Goal: Task Accomplishment & Management: Manage account settings

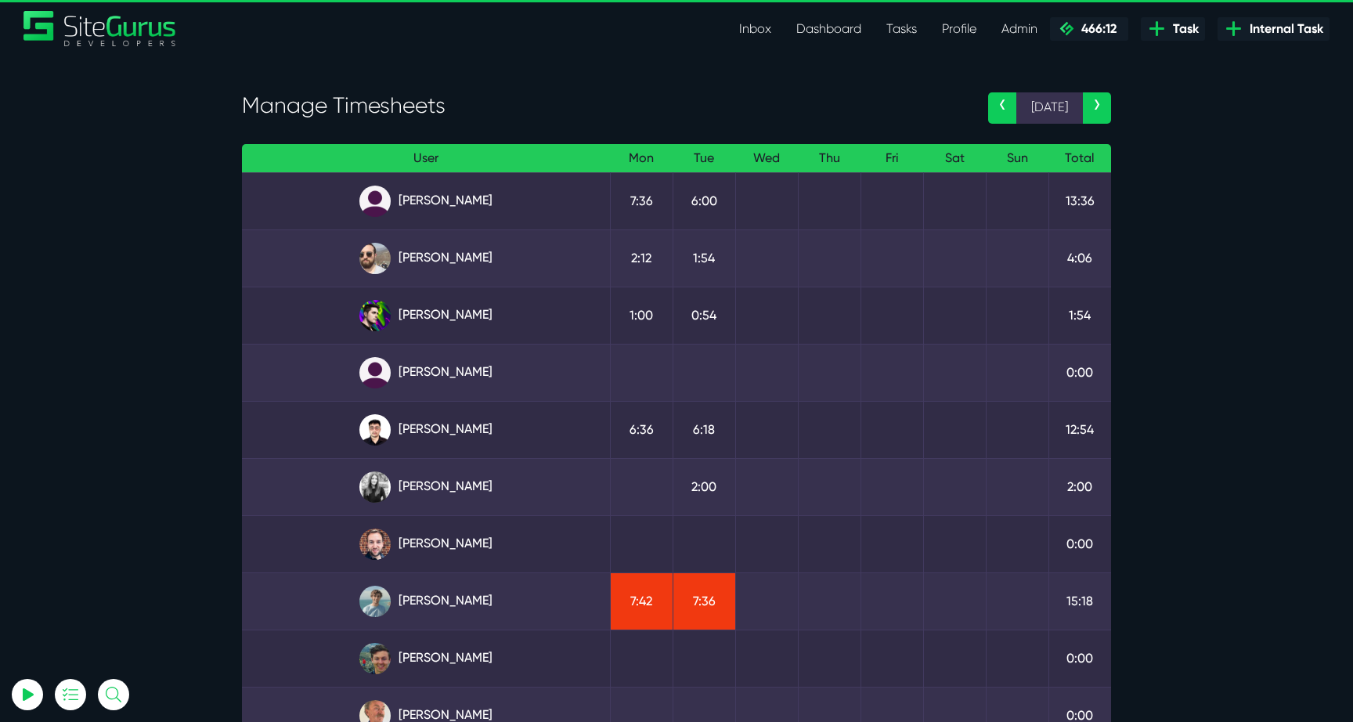
select select "0"
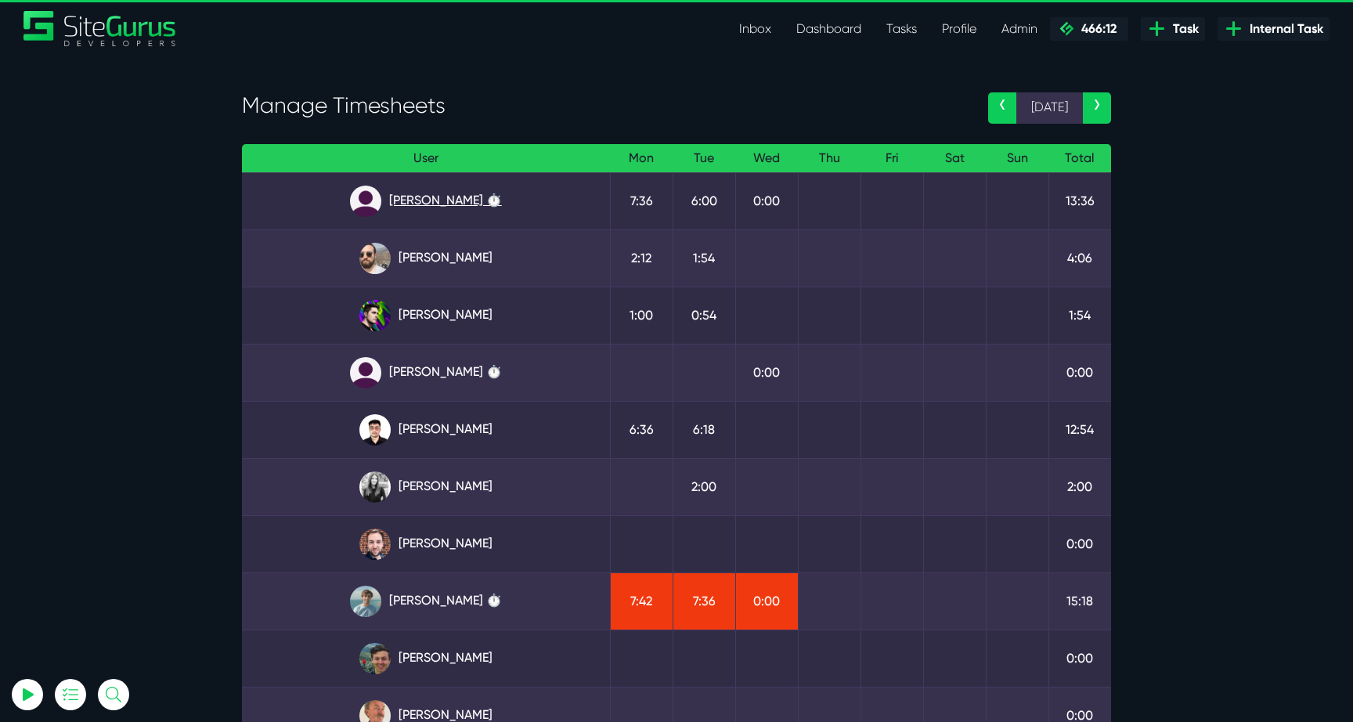
click at [480, 211] on link "[PERSON_NAME] ⏱️" at bounding box center [425, 201] width 343 height 31
click at [472, 371] on link "[PERSON_NAME] ⏱️" at bounding box center [425, 372] width 343 height 31
click at [440, 435] on link "Kevin Abelgas" at bounding box center [425, 429] width 343 height 31
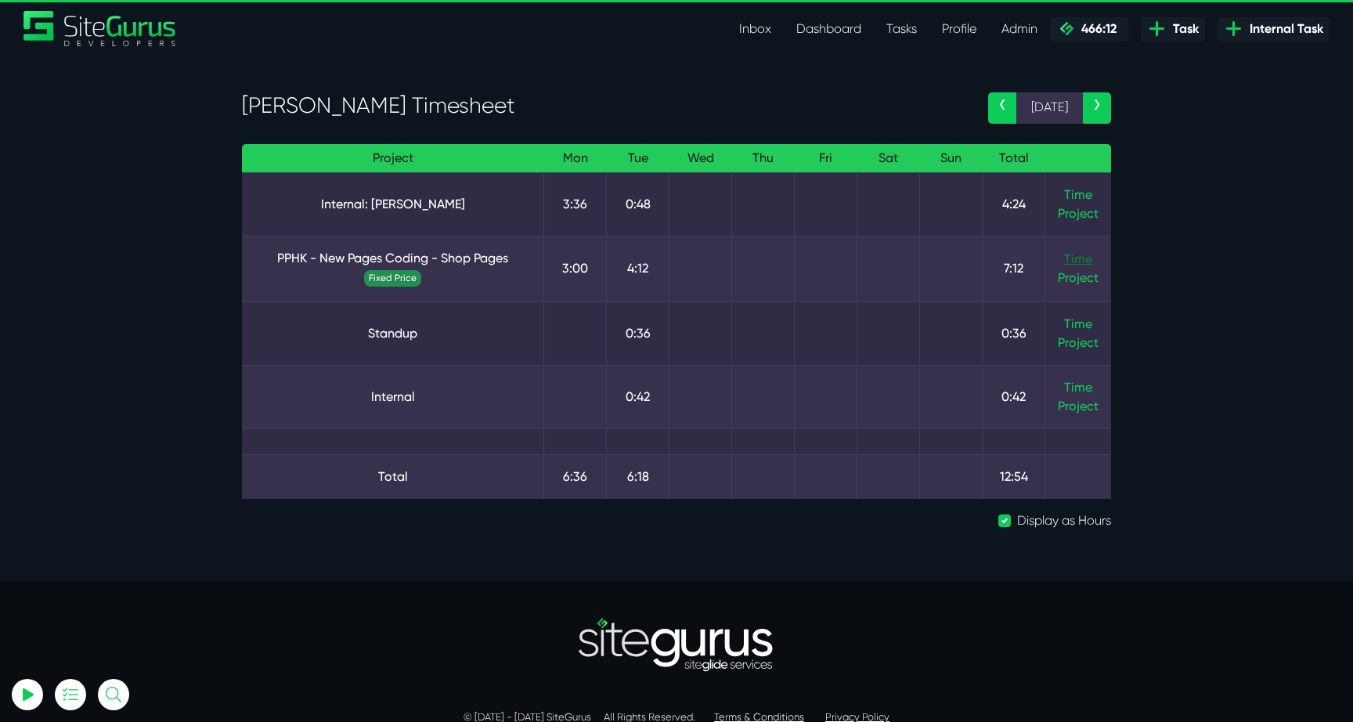
click at [1072, 261] on link "Time" at bounding box center [1078, 258] width 28 height 15
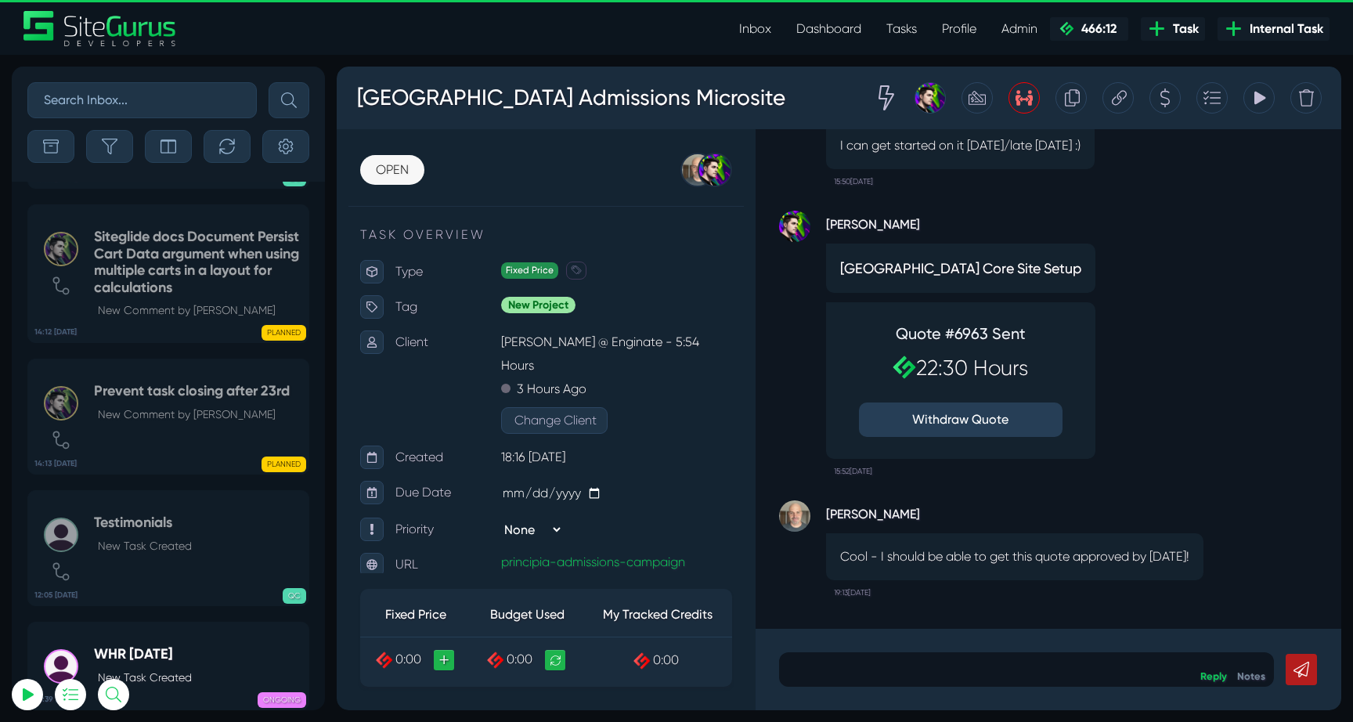
select select "0"
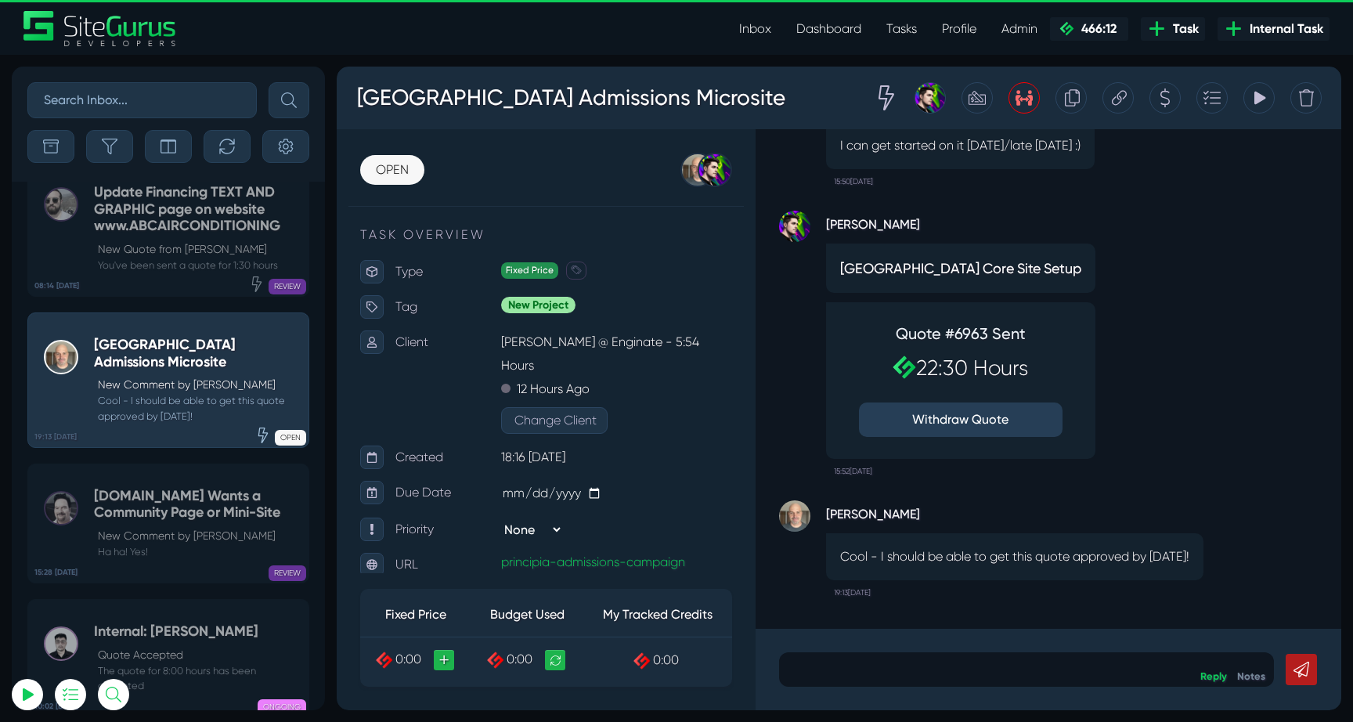
scroll to position [-61704, 0]
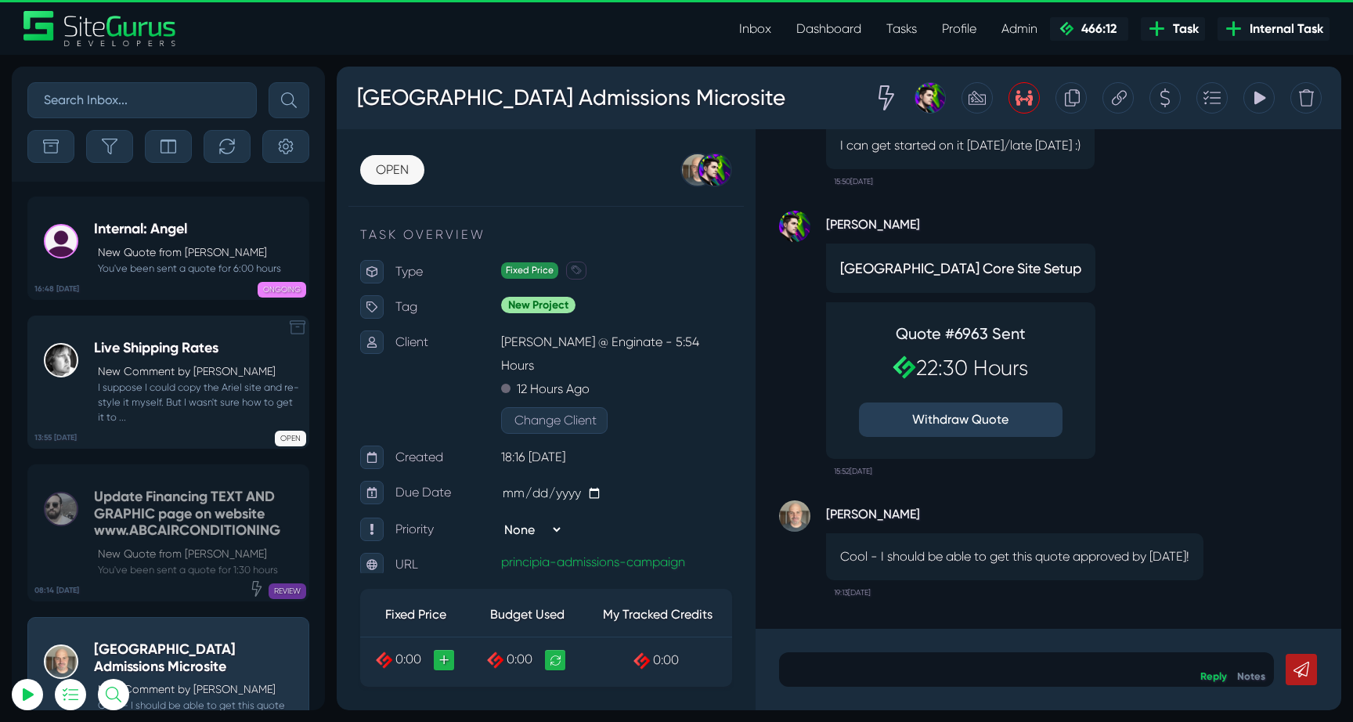
click at [175, 363] on p "New Comment by DJ Lesniak" at bounding box center [199, 371] width 203 height 16
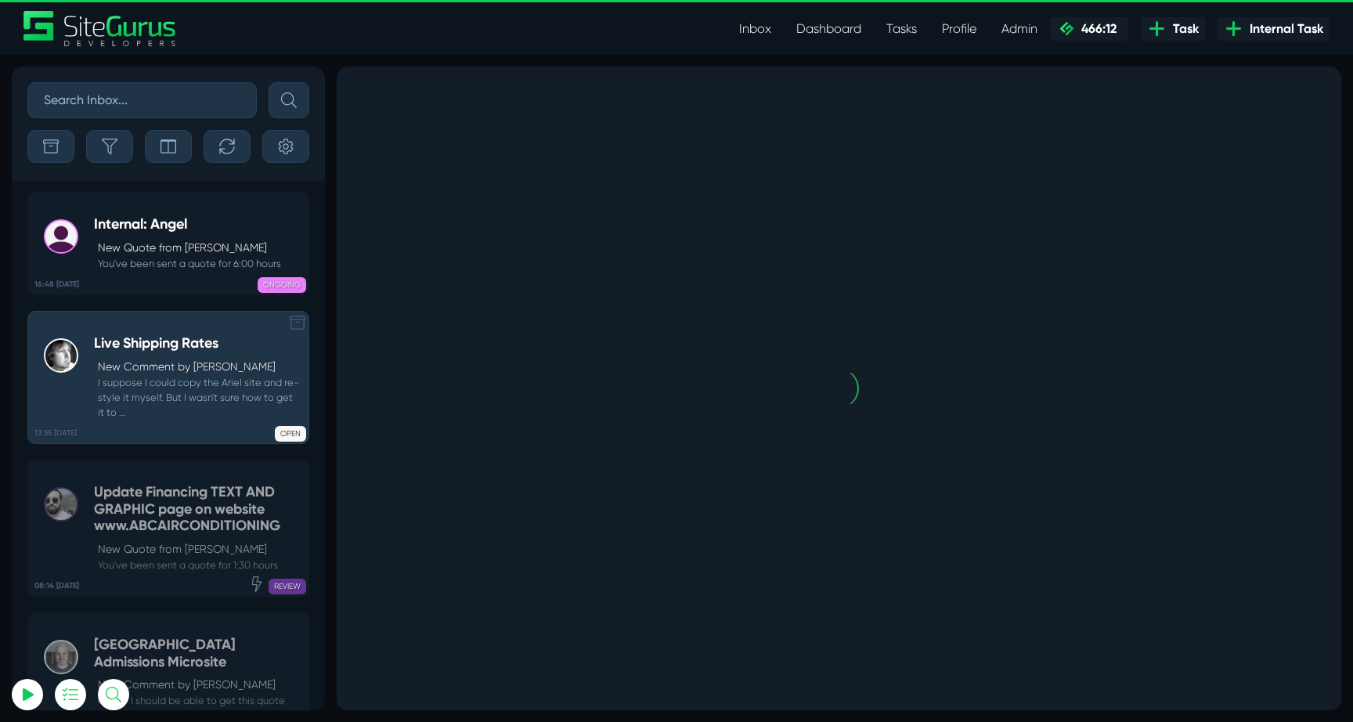
scroll to position [-62124, 0]
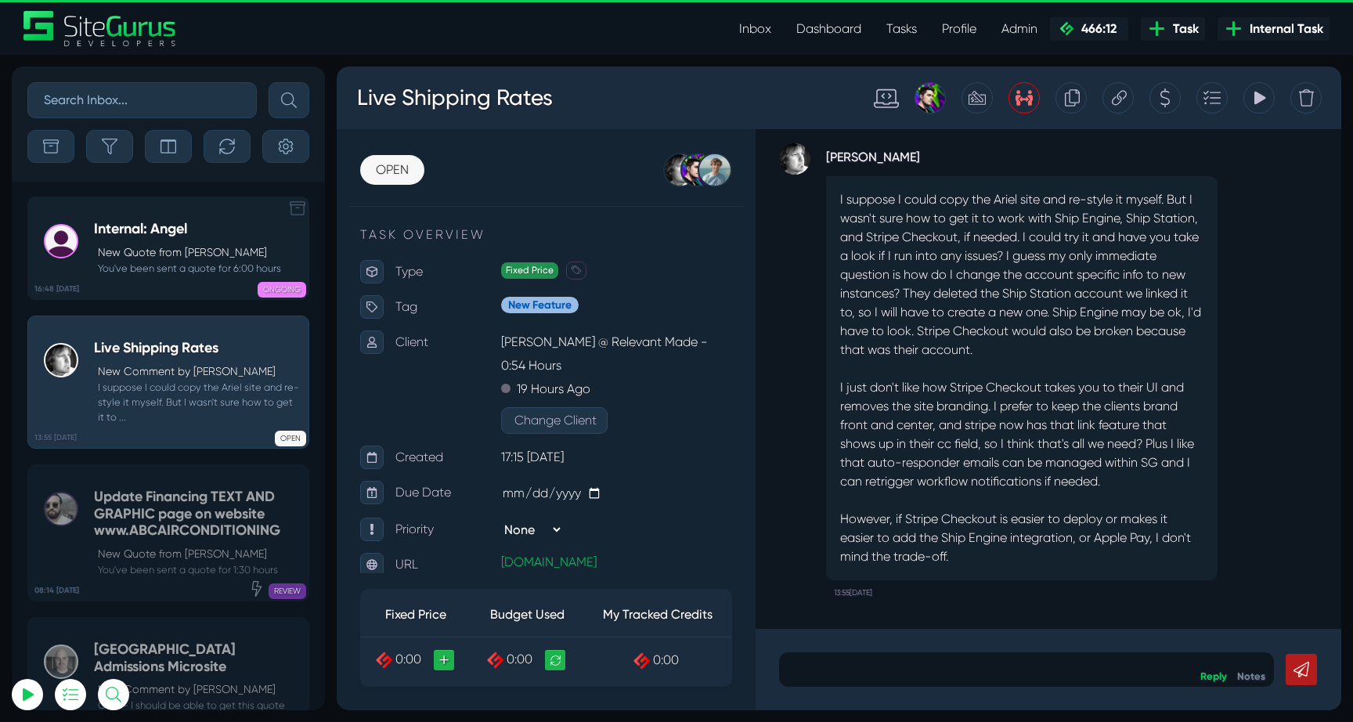
click at [156, 247] on p "New Quote from Angel Dagondon" at bounding box center [189, 252] width 183 height 16
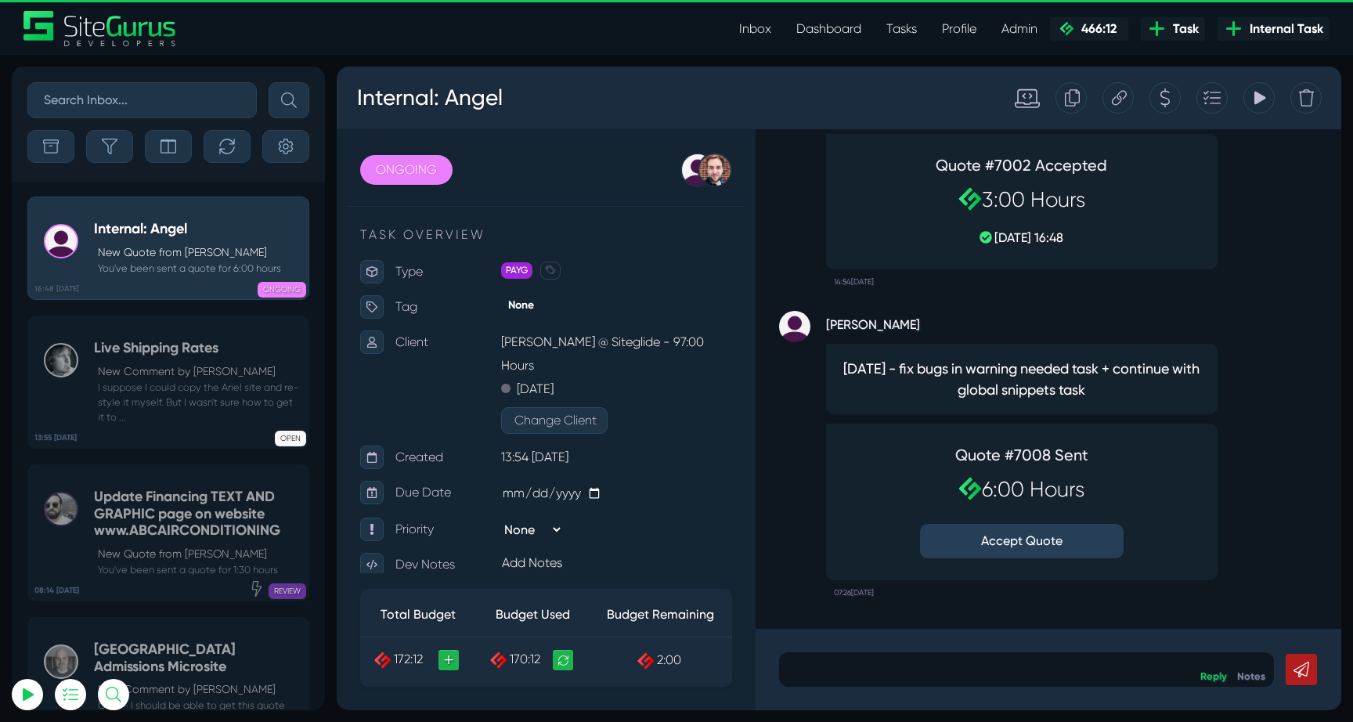
click at [1040, 547] on button "Accept Quote" at bounding box center [1022, 541] width 204 height 34
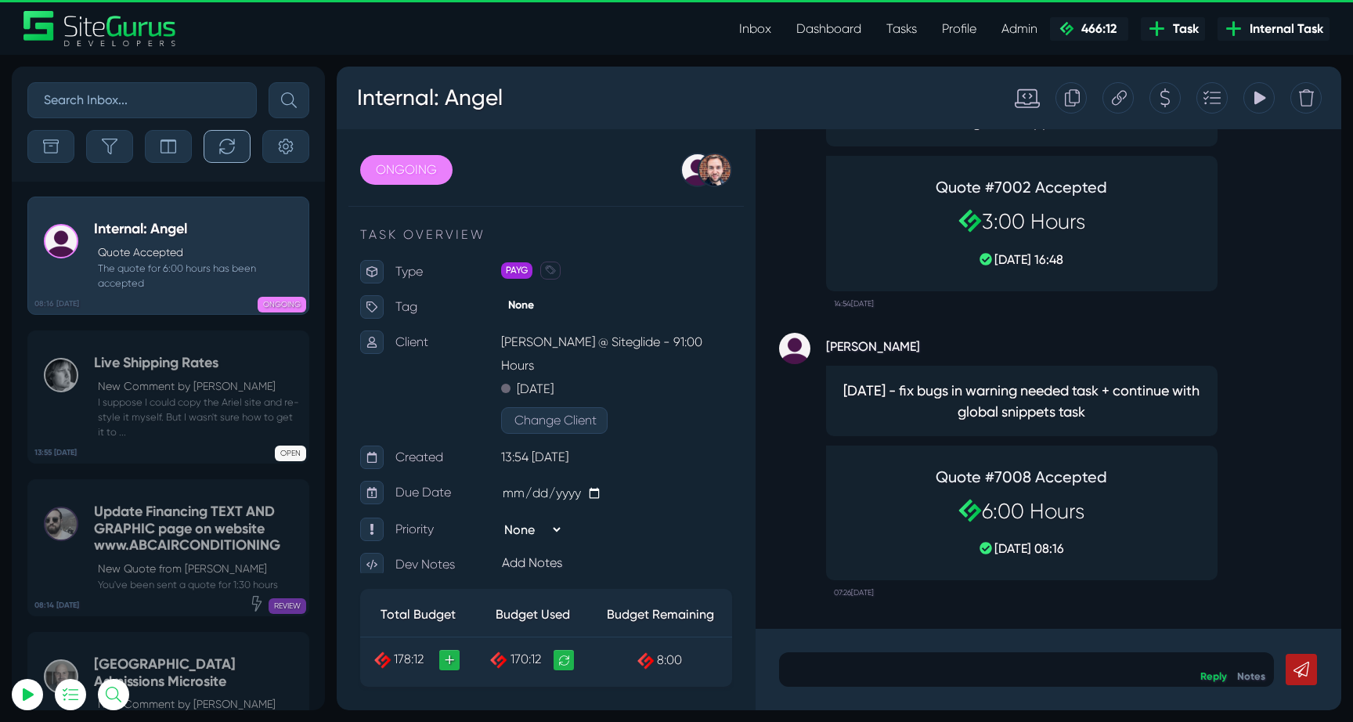
click at [230, 145] on icon "button" at bounding box center [227, 147] width 16 height 16
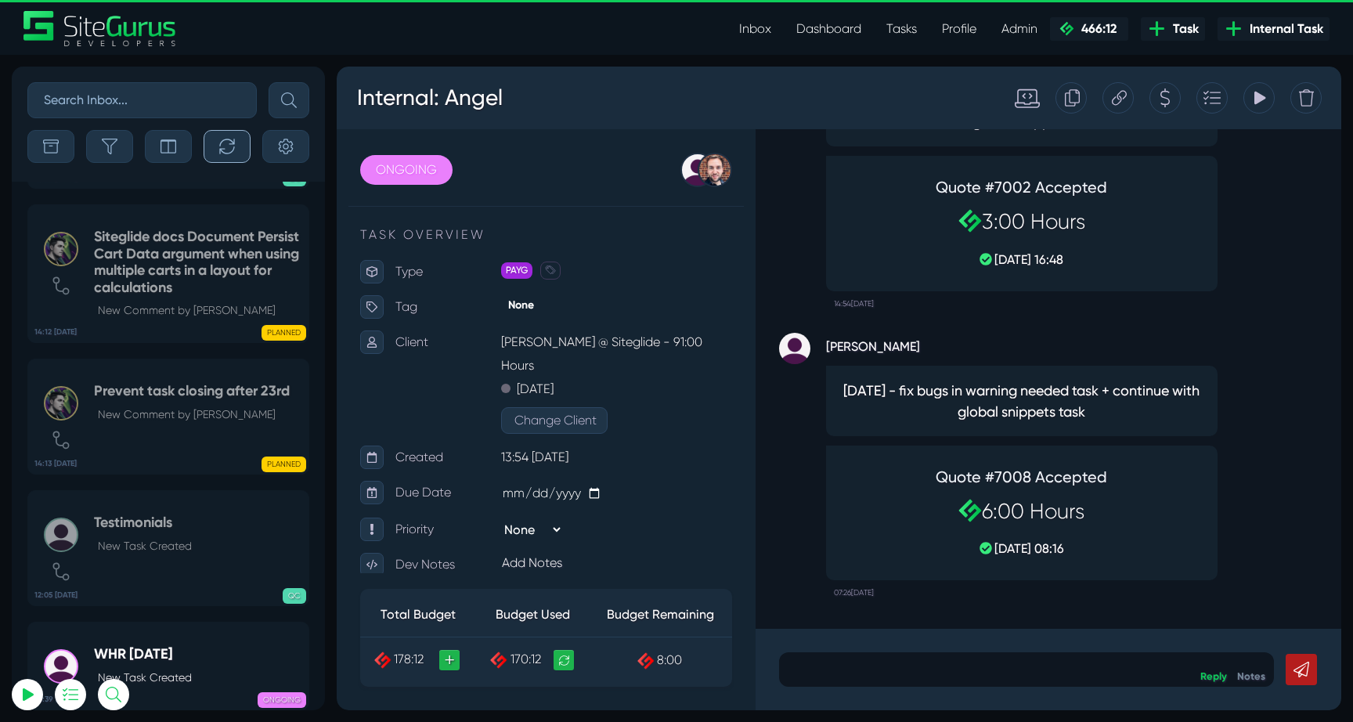
scroll to position [-62139, 0]
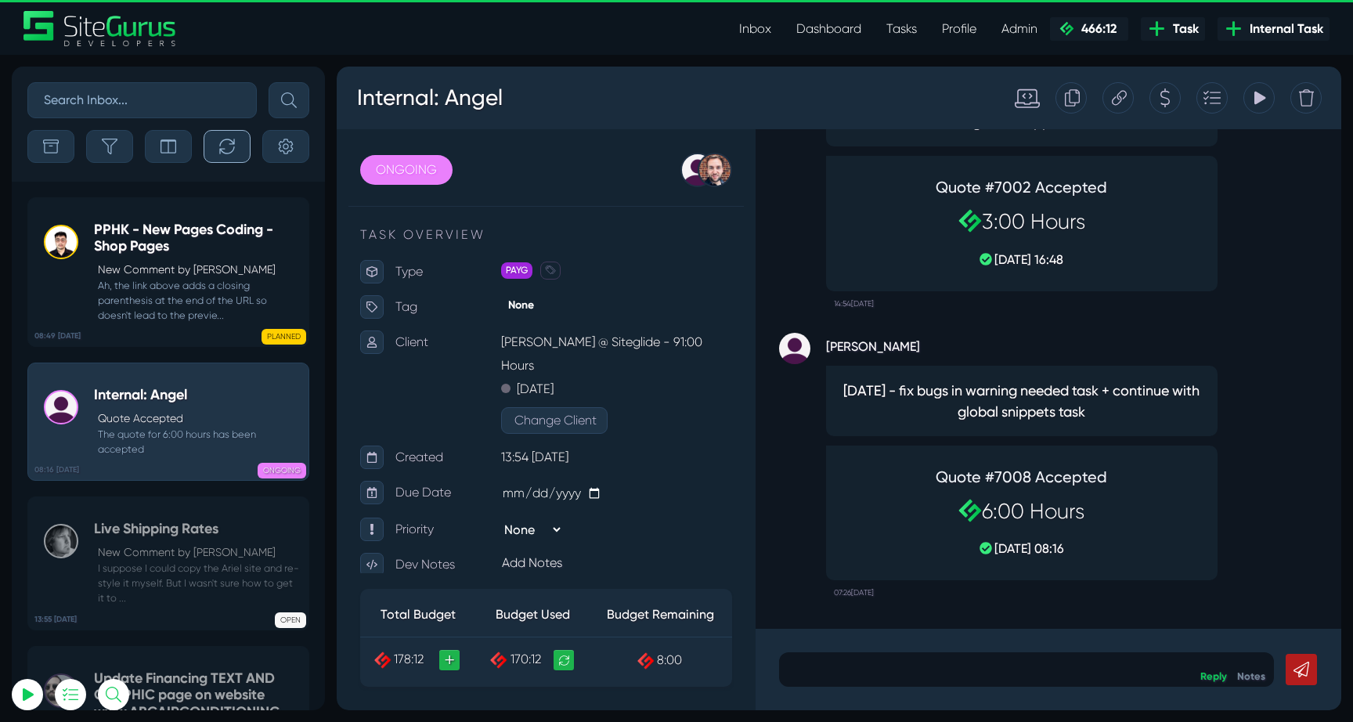
click at [218, 155] on button "button" at bounding box center [227, 146] width 47 height 33
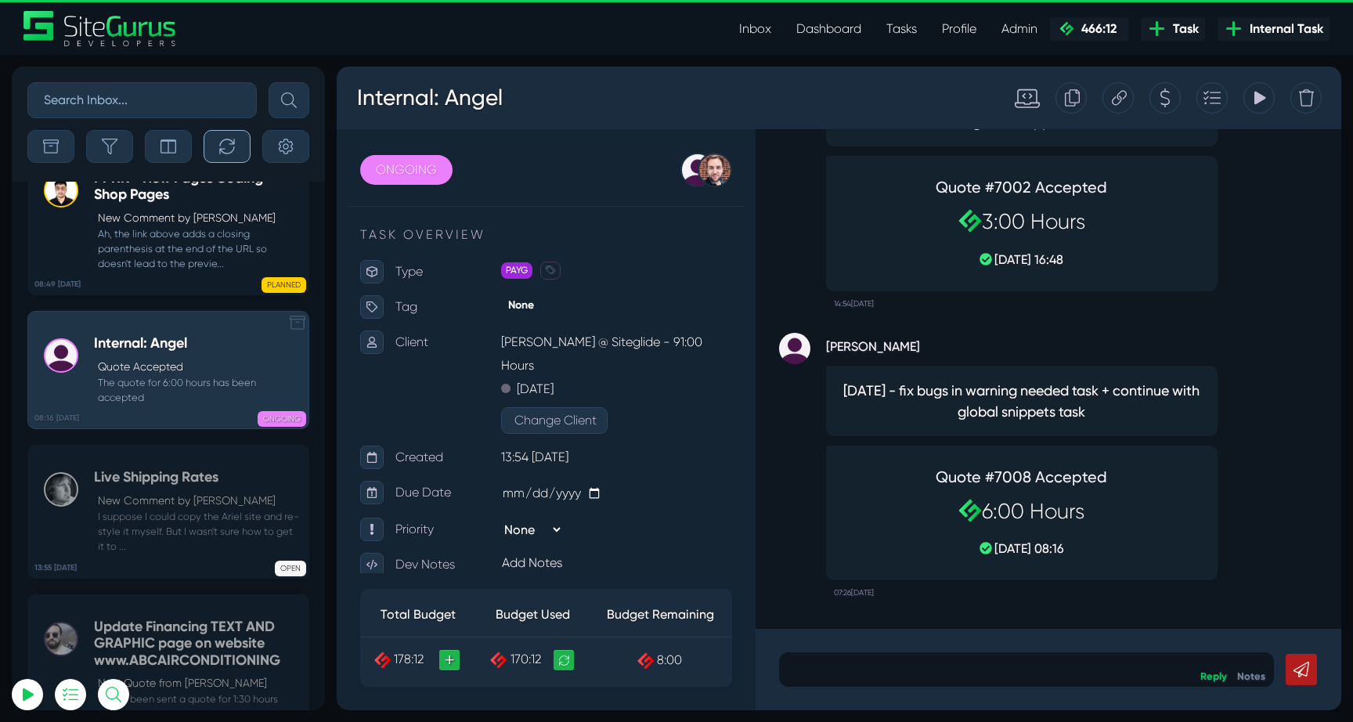
scroll to position [-62169, 0]
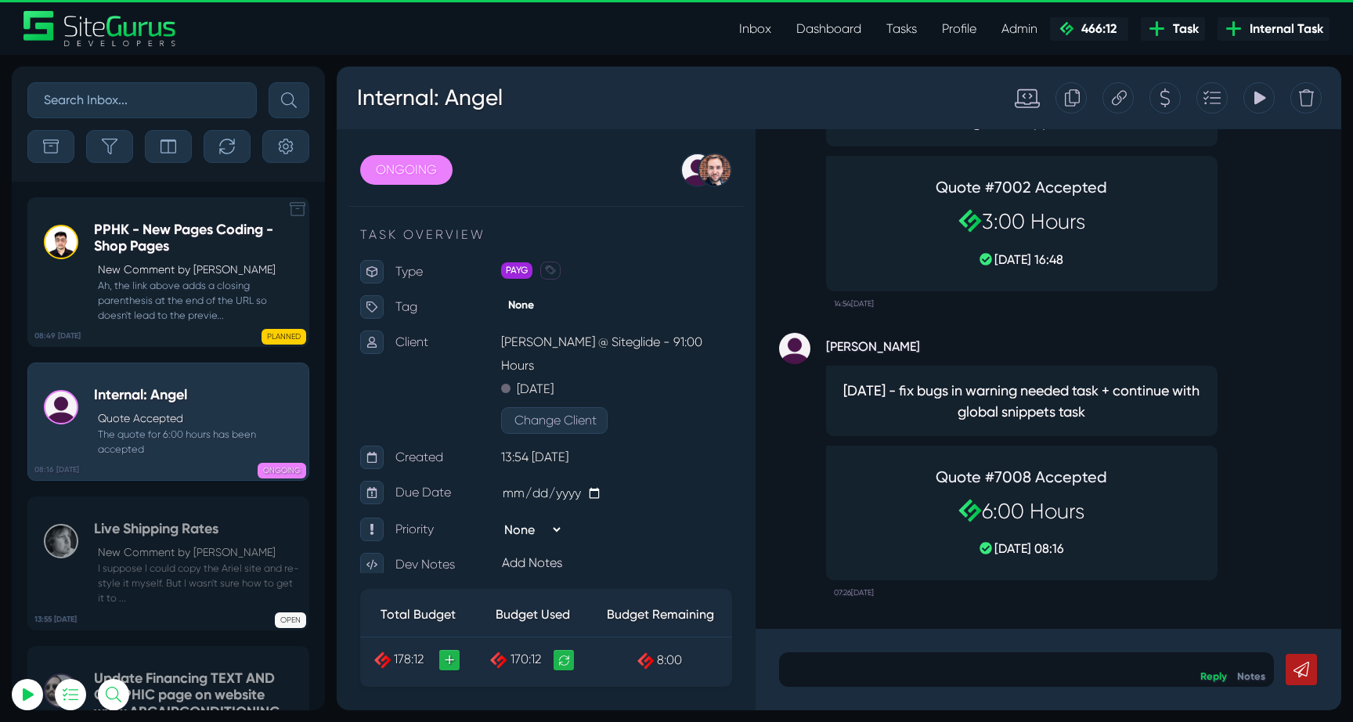
click at [171, 236] on h5 "PPHK - New Pages Coding - Shop Pages" at bounding box center [197, 239] width 207 height 34
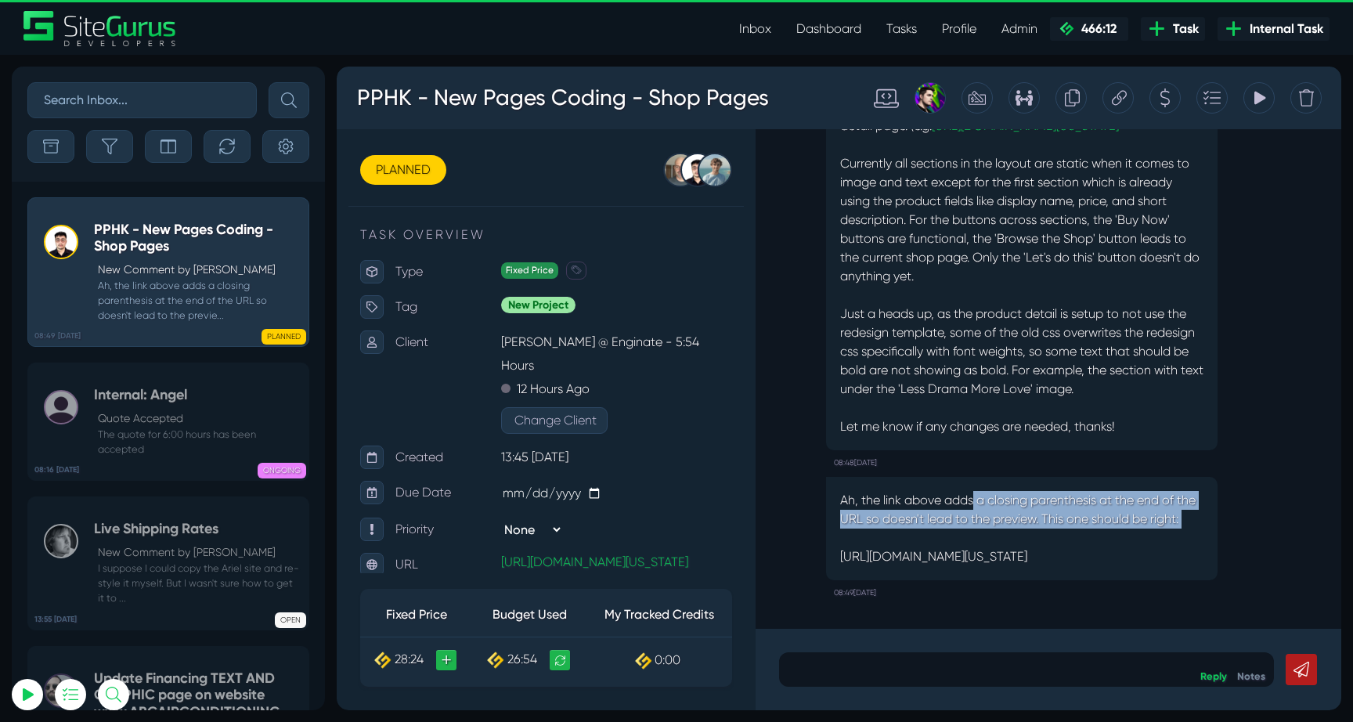
drag, startPoint x: 973, startPoint y: 463, endPoint x: 1036, endPoint y: 498, distance: 71.8
click at [1040, 498] on p "Ah, the link above adds a closing parenthesis at the end of the URL so doesn't …" at bounding box center [1021, 528] width 363 height 75
click at [1036, 498] on p "Ah, the link above adds a closing parenthesis at the end of the URL so doesn't …" at bounding box center [1021, 528] width 363 height 75
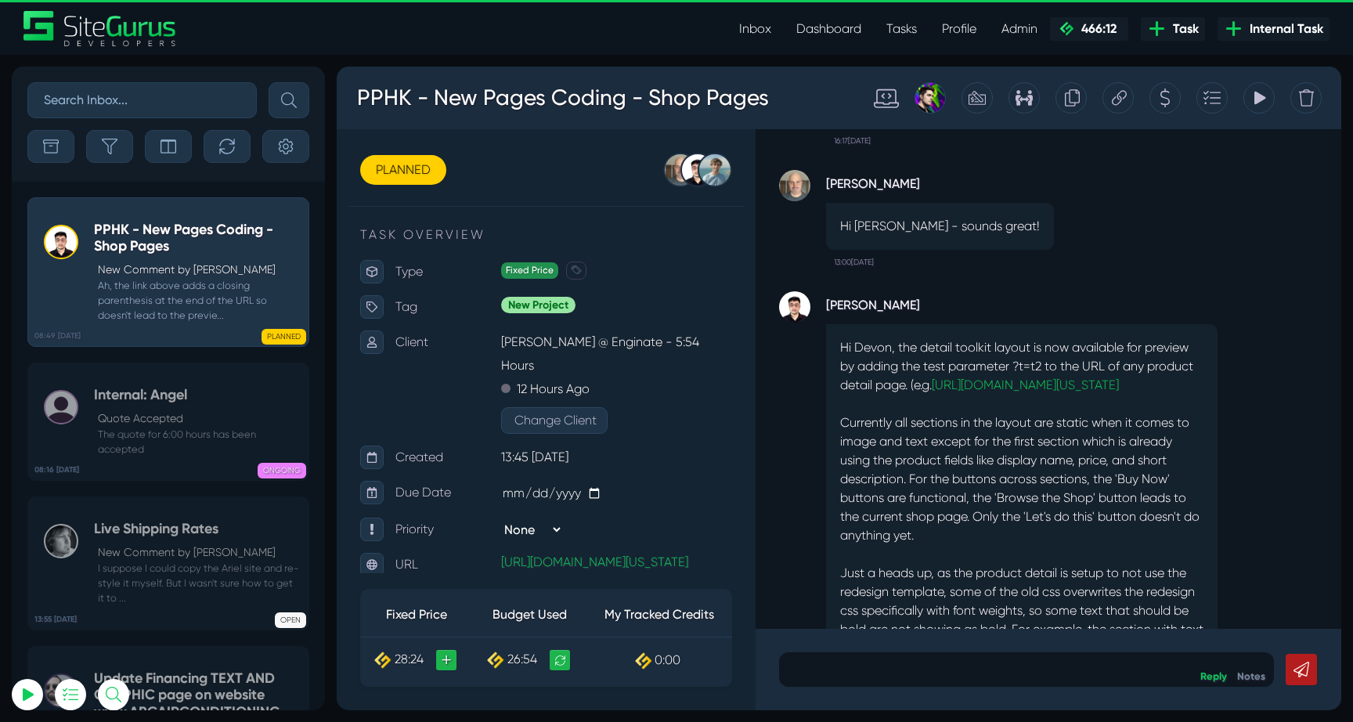
scroll to position [-261, 0]
click at [1001, 379] on link "https://pphk.prod01.oregon.platform-os.com/product/autographed-copy-of-peaceful…" at bounding box center [1025, 386] width 187 height 15
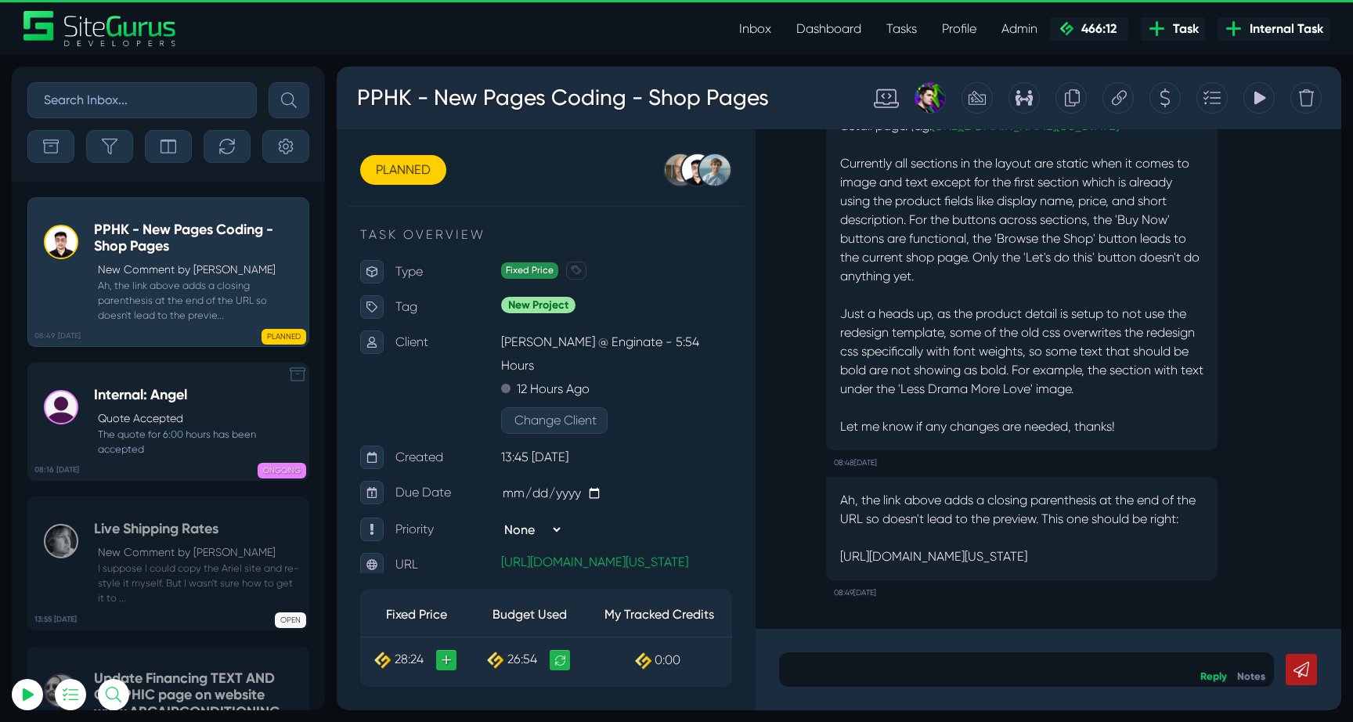
click at [127, 431] on small "The quote for 6:00 hours has been accepted" at bounding box center [197, 442] width 207 height 30
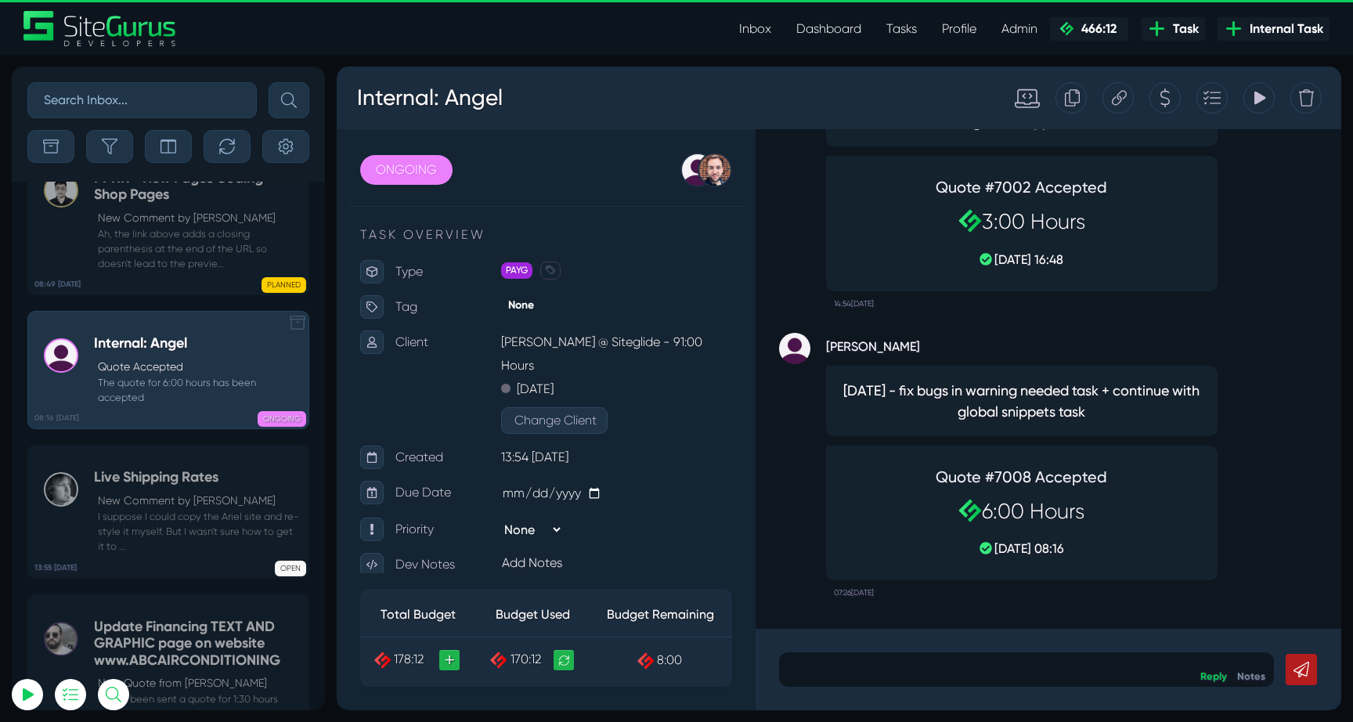
click at [127, 509] on small "I suppose I could copy the Ariel site and re-style it myself. But I wasn't sure…" at bounding box center [197, 531] width 207 height 45
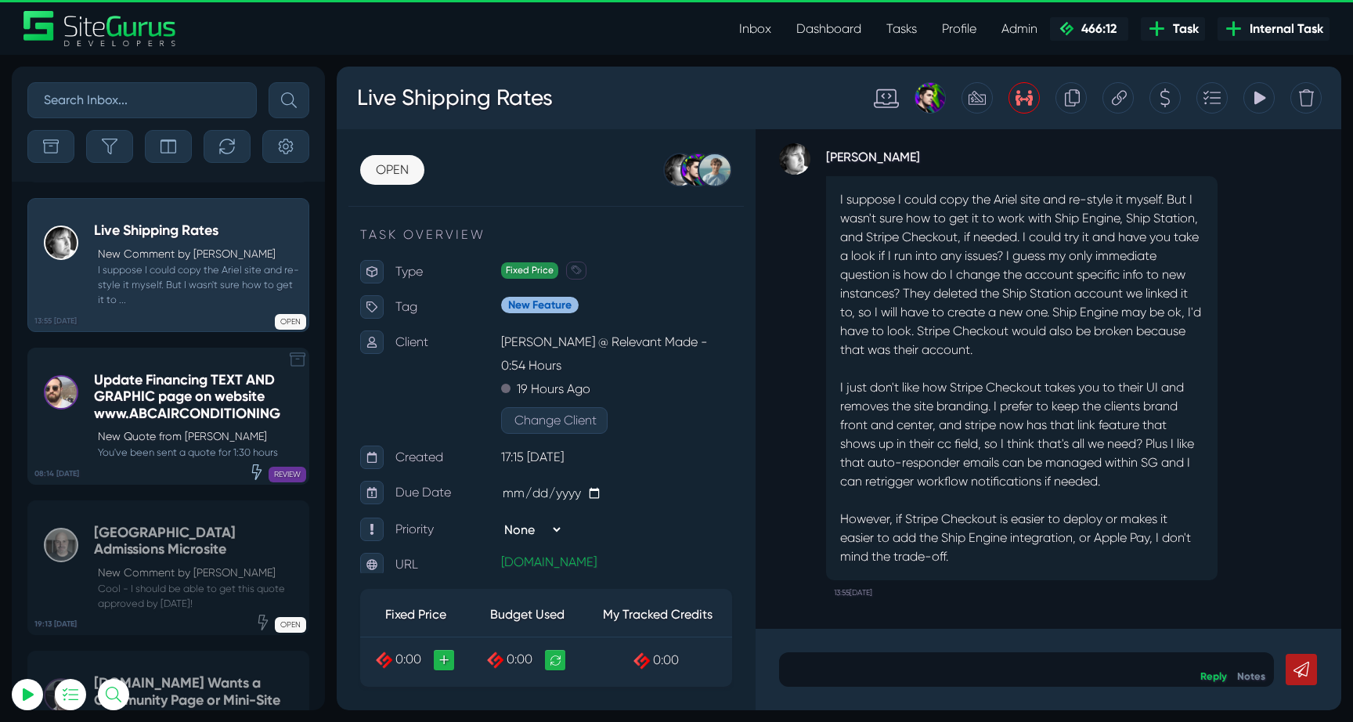
click at [154, 524] on h5 "Principia College Admissions Microsite" at bounding box center [197, 541] width 207 height 34
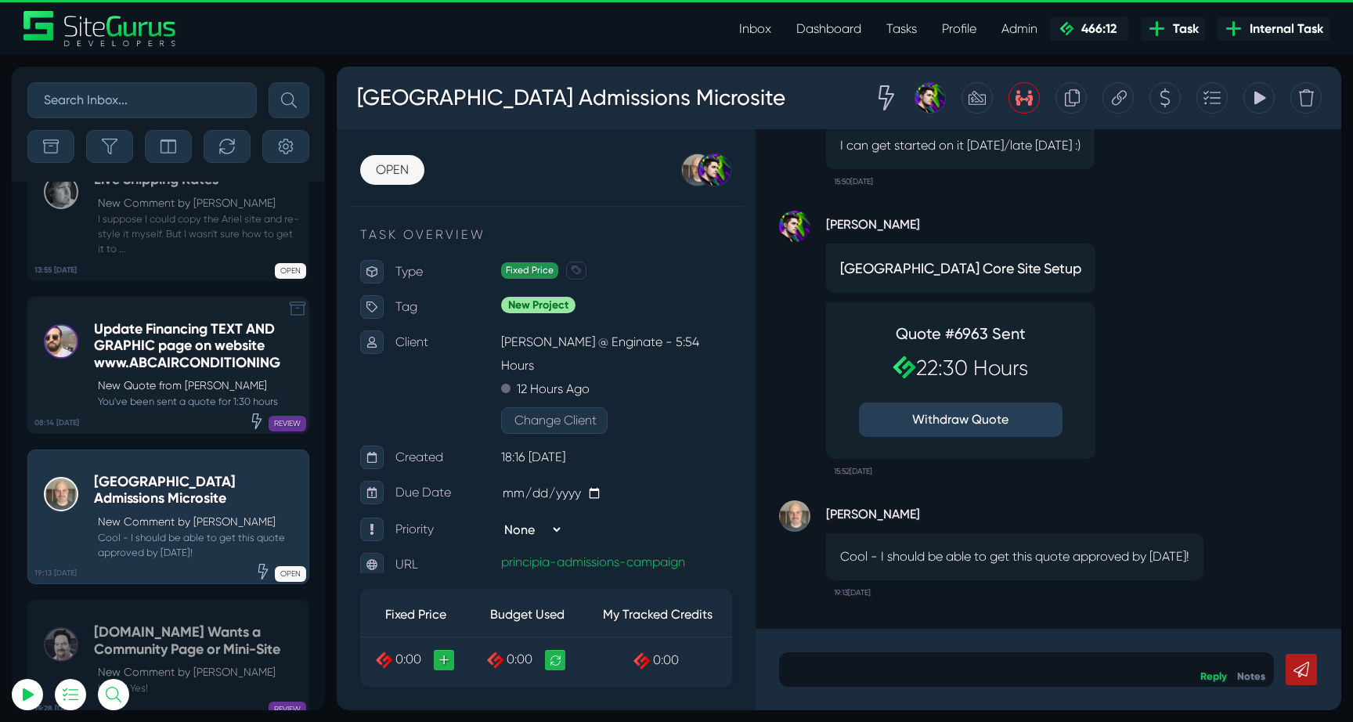
click at [124, 321] on h5 "Update Financing TEXT AND GRAPHIC page on website www.ABCAIRCONDITIONING" at bounding box center [197, 346] width 207 height 51
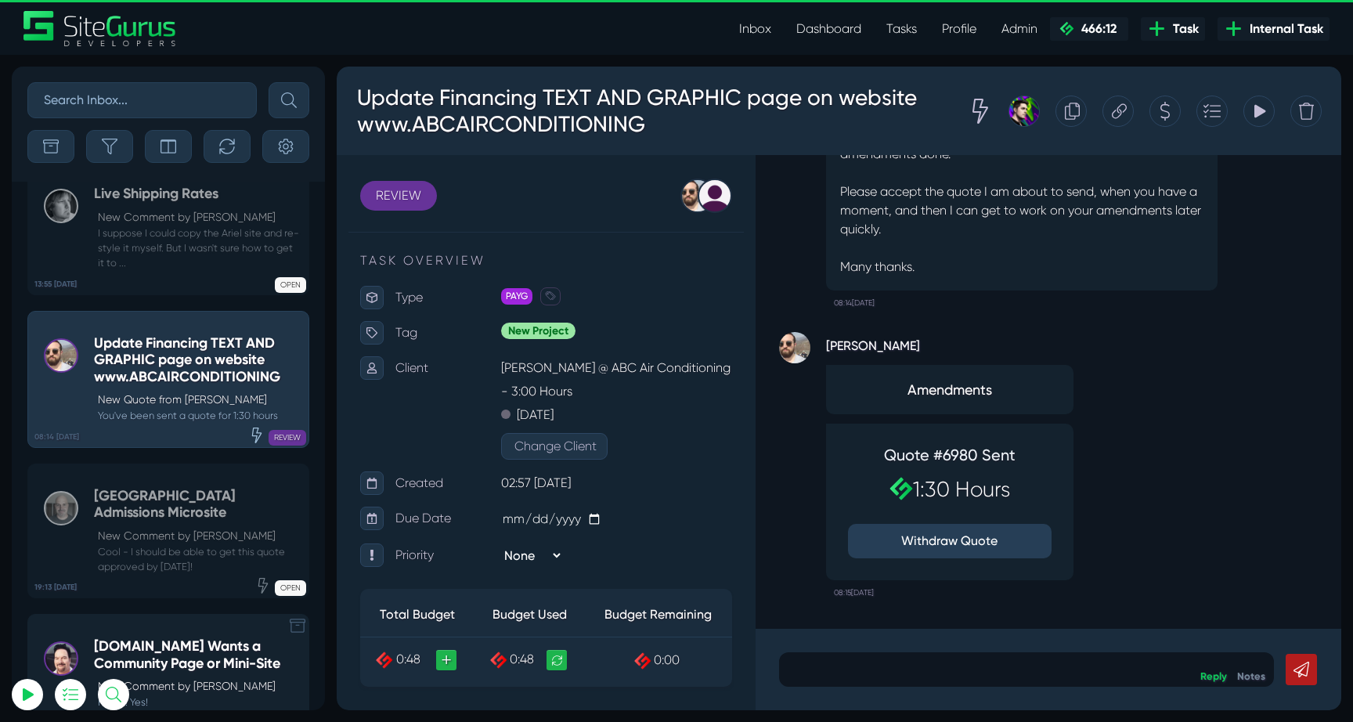
click at [155, 638] on h5 "PDH.ORG Wants a Community Page or Mini-Site" at bounding box center [197, 655] width 207 height 34
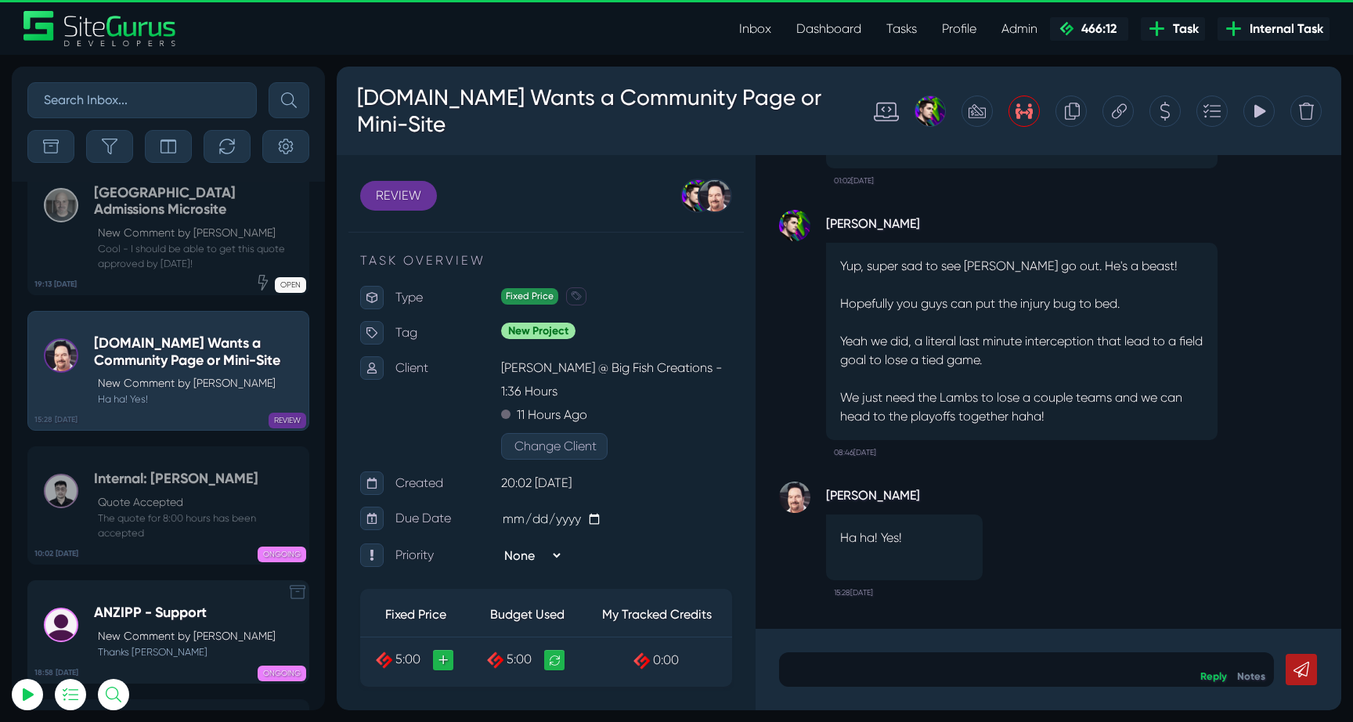
scroll to position [-62169, 0]
